Goal: Transaction & Acquisition: Purchase product/service

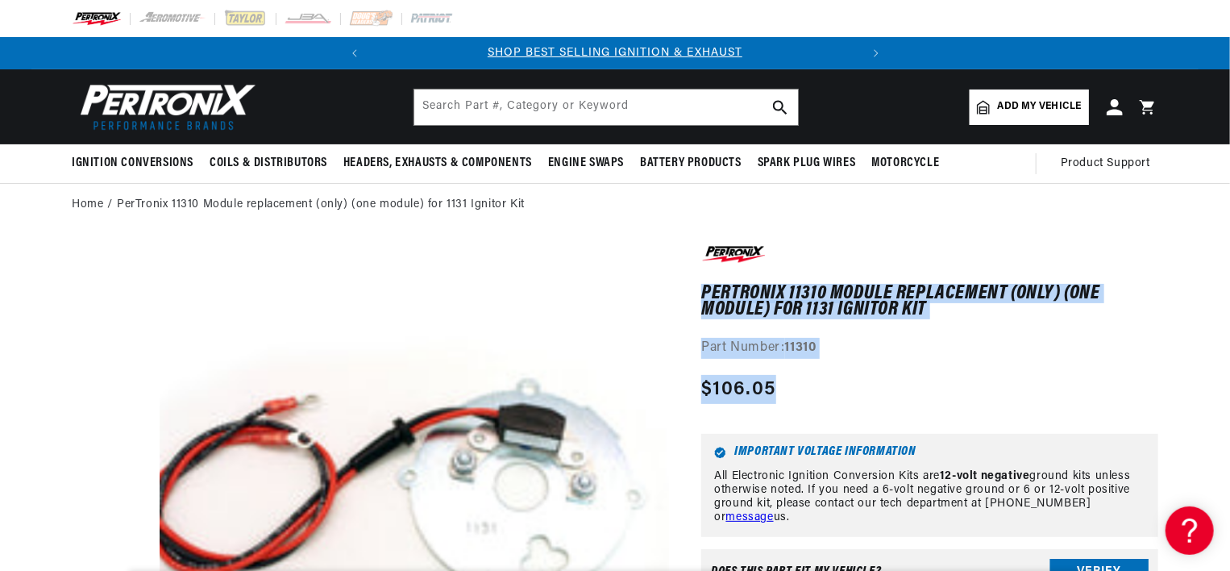
drag, startPoint x: 1174, startPoint y: 223, endPoint x: 1183, endPoint y: 371, distance: 147.8
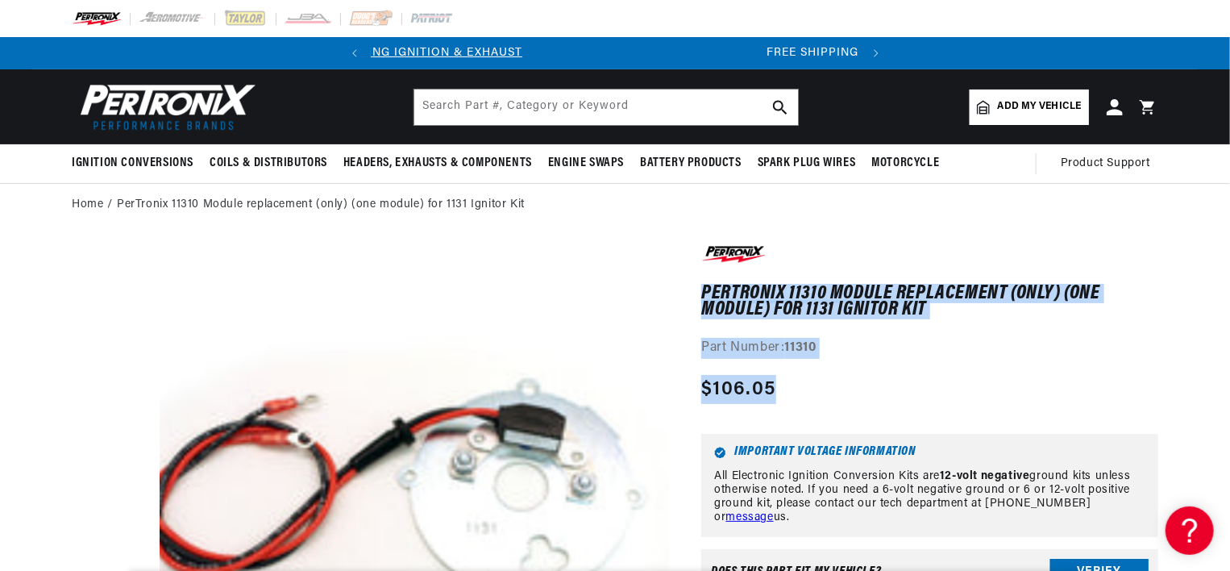
scroll to position [0, 488]
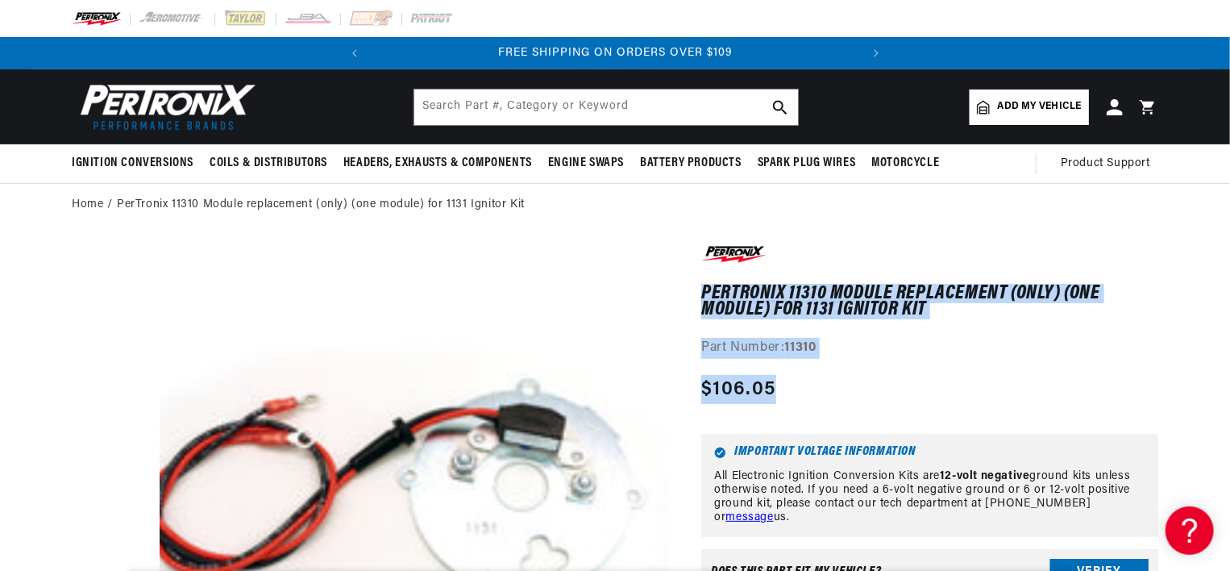
drag, startPoint x: 336, startPoint y: 293, endPoint x: 384, endPoint y: 62, distance: 236.2
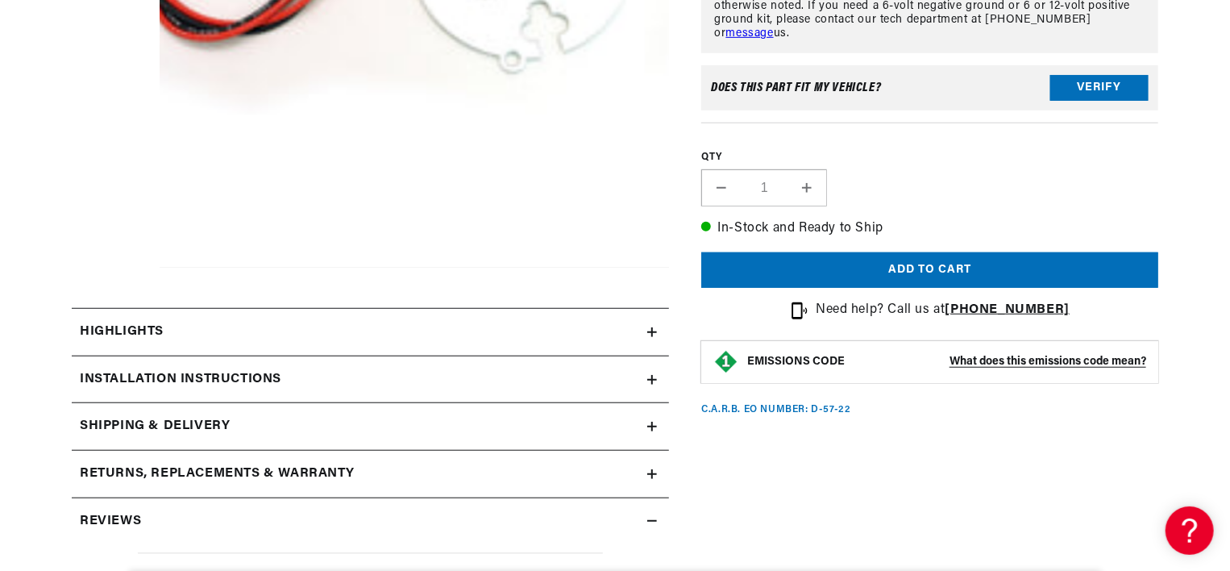
scroll to position [0, 236]
click at [646, 331] on div "Highlights" at bounding box center [360, 332] width 576 height 21
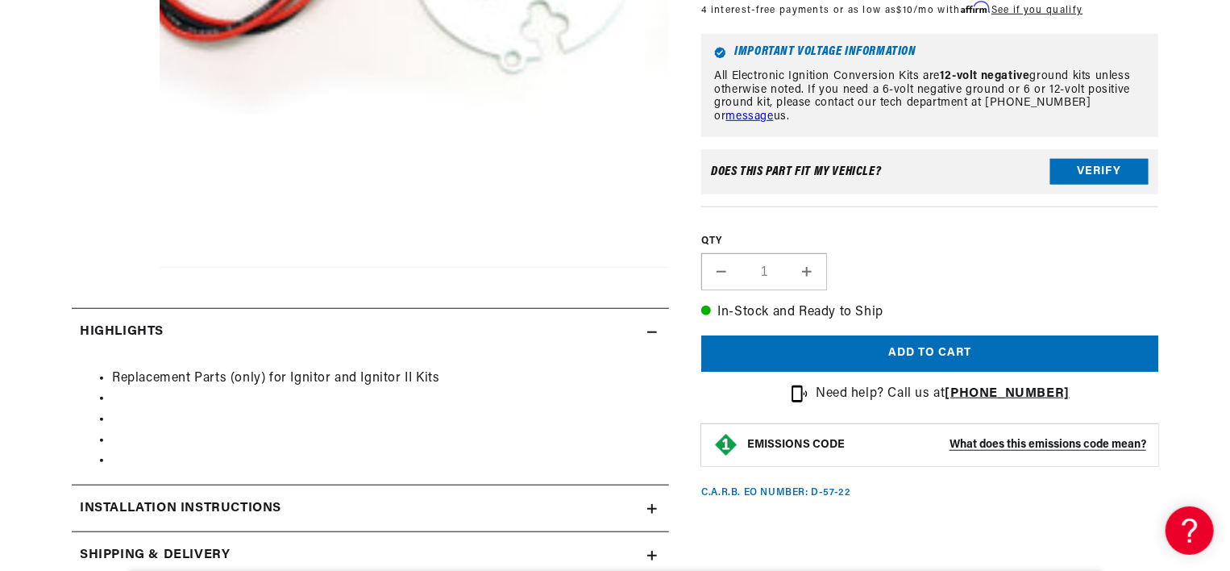
click at [646, 331] on div "Highlights" at bounding box center [360, 332] width 576 height 21
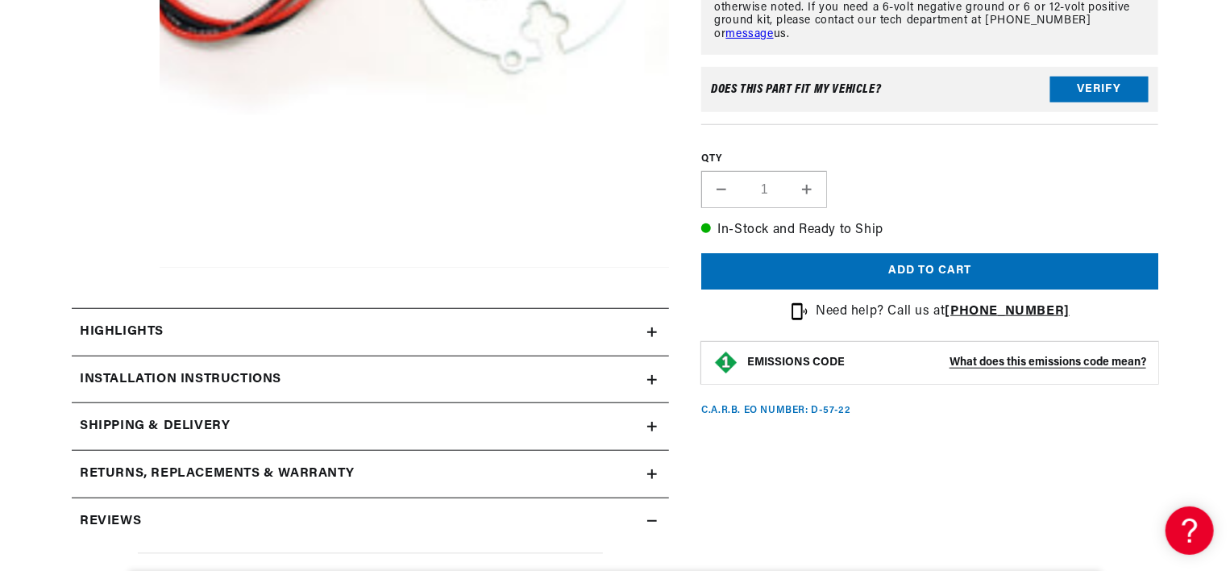
click at [650, 380] on icon at bounding box center [652, 380] width 10 height 10
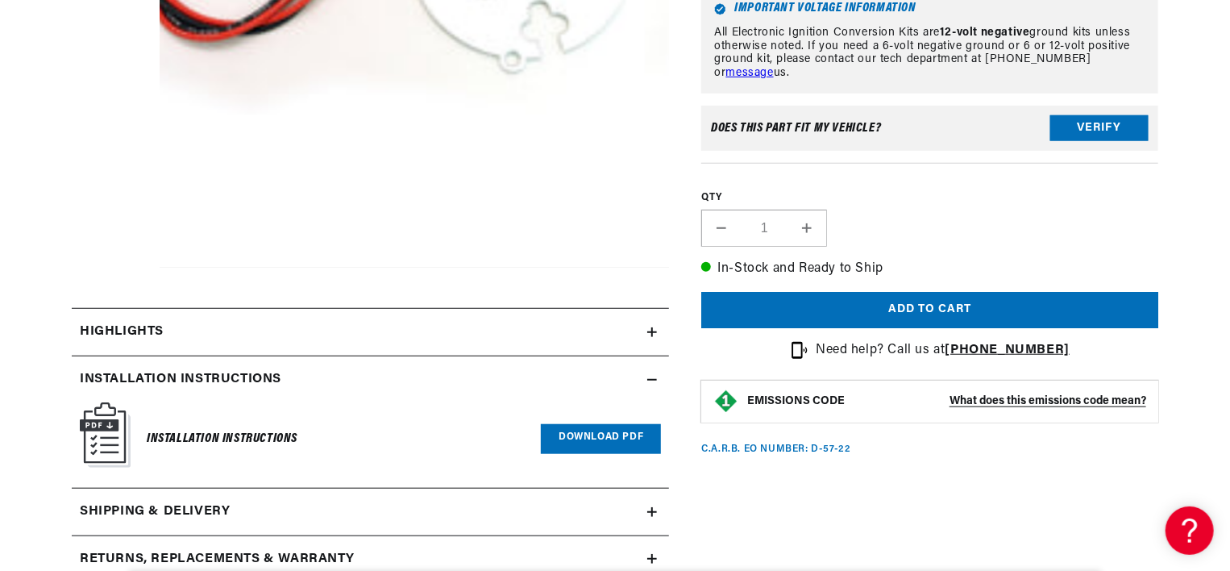
click at [650, 380] on icon at bounding box center [652, 380] width 10 height 10
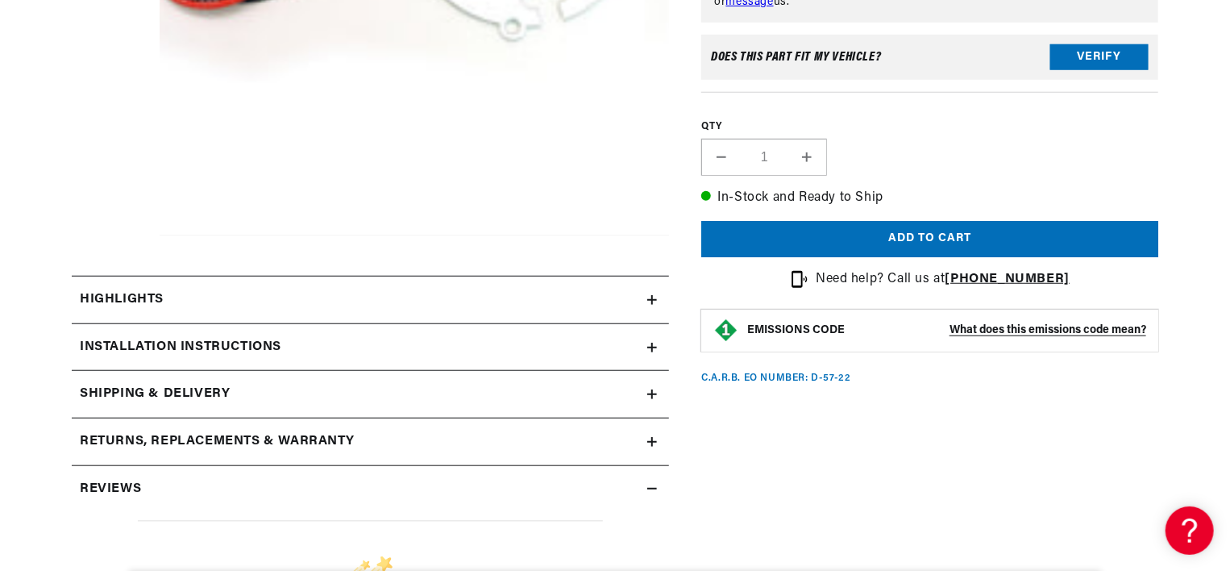
scroll to position [0, 488]
click at [755, 538] on div "PerTronix 11310 Module replacement (only) (one module) for 1131 Ignitor Kit Per…" at bounding box center [913, 285] width 489 height 1116
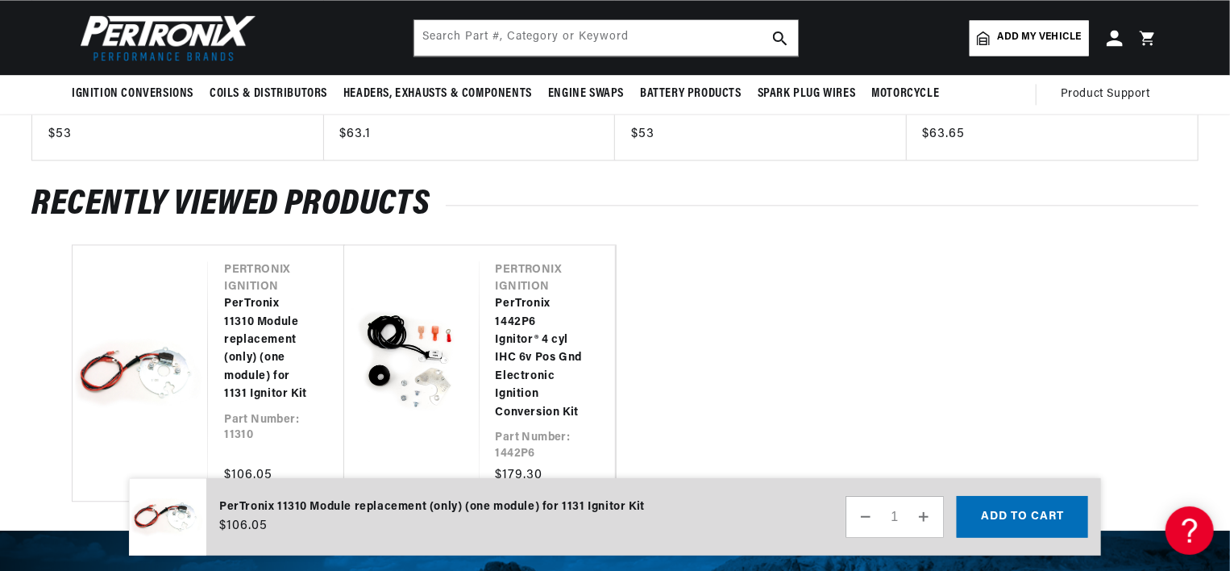
scroll to position [0, 0]
